Goal: Information Seeking & Learning: Learn about a topic

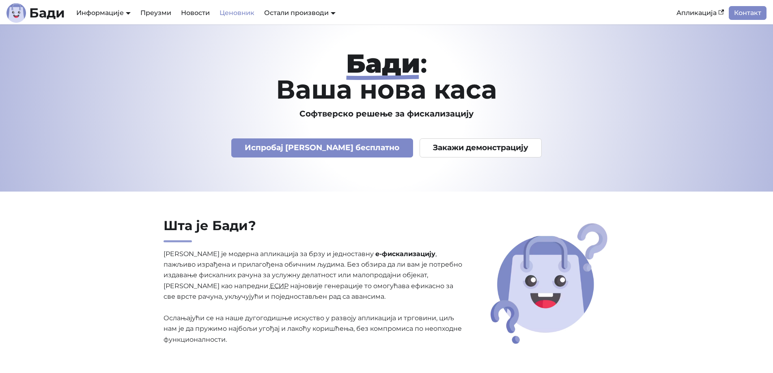
click at [237, 15] on link "Ценовник" at bounding box center [237, 13] width 45 height 14
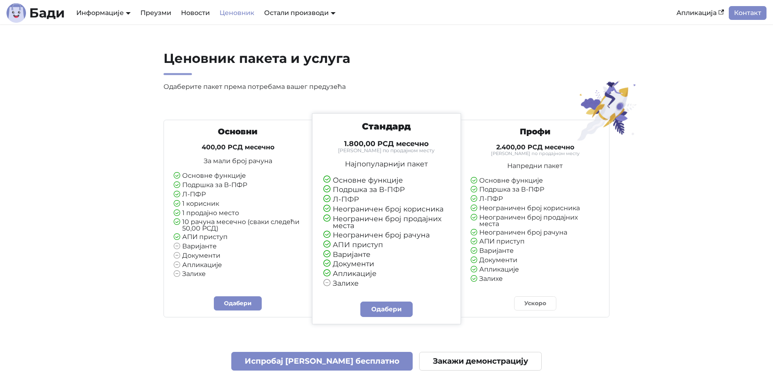
scroll to position [0, 0]
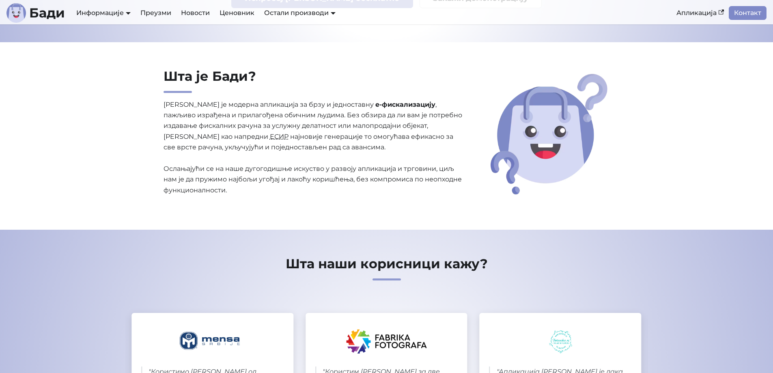
scroll to position [150, 0]
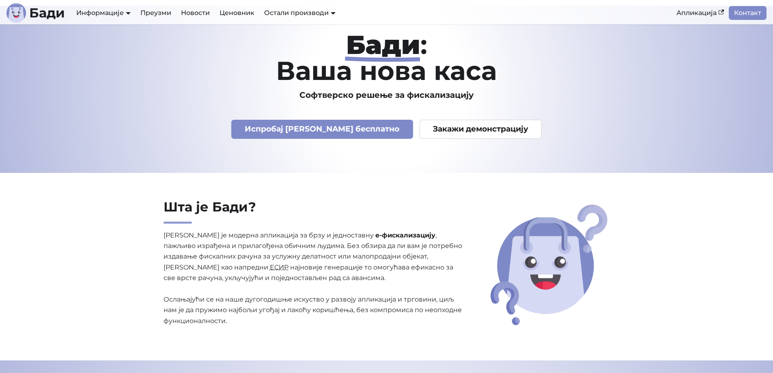
scroll to position [76, 0]
